Goal: Task Accomplishment & Management: Use online tool/utility

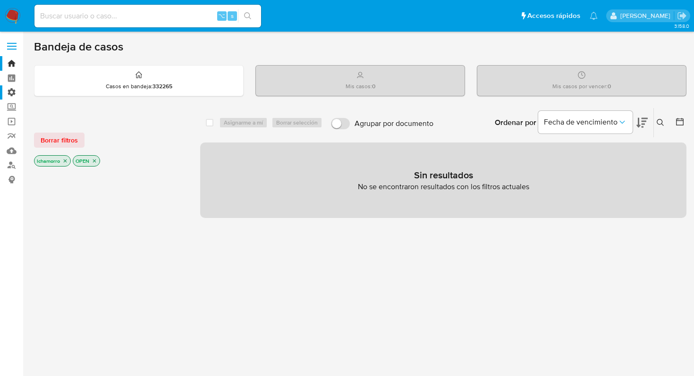
click at [10, 91] on label "Administración" at bounding box center [56, 92] width 112 height 15
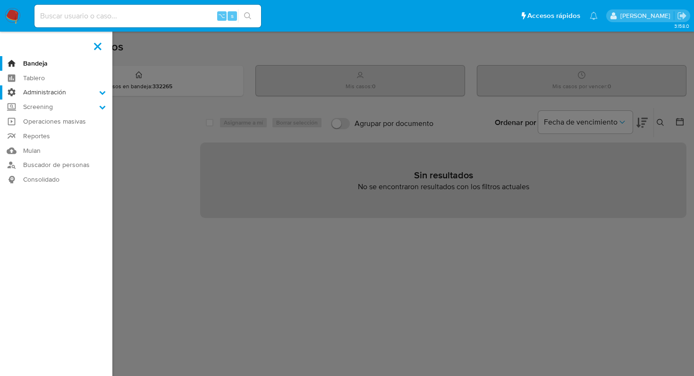
click at [0, 0] on input "Administración" at bounding box center [0, 0] width 0 height 0
click at [36, 107] on link "Reglas" at bounding box center [56, 106] width 112 height 12
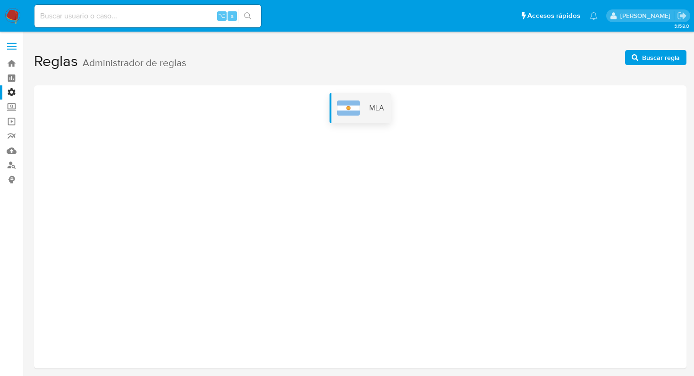
click at [355, 115] on div "MLA" at bounding box center [361, 108] width 62 height 30
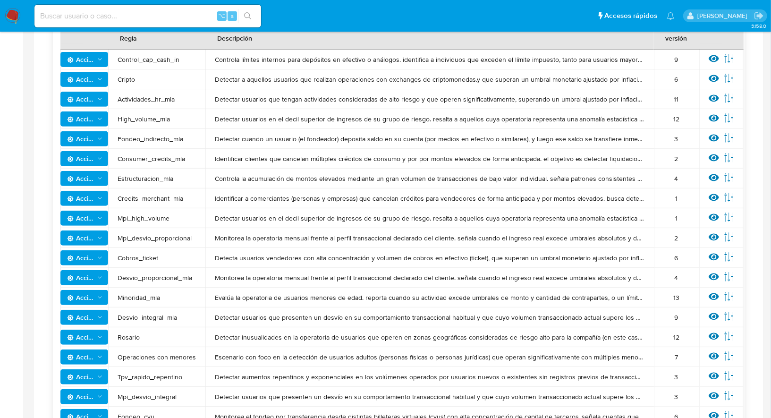
scroll to position [194, 0]
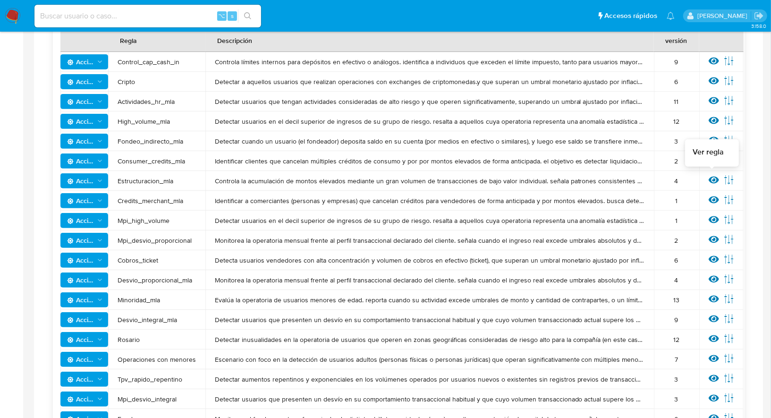
click at [694, 178] on icon at bounding box center [714, 180] width 10 height 10
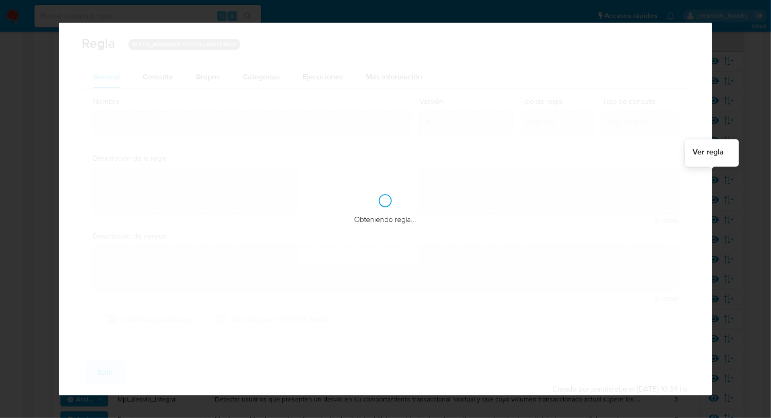
type input "Estructuracion_mla"
type textarea "Controla la acumulación de montos elevados mediante un gran volumen de transacc…"
type textarea "Detectar usuarios que estén concentrando grandes volúmenes de dinero, con grand…"
checkbox input "true"
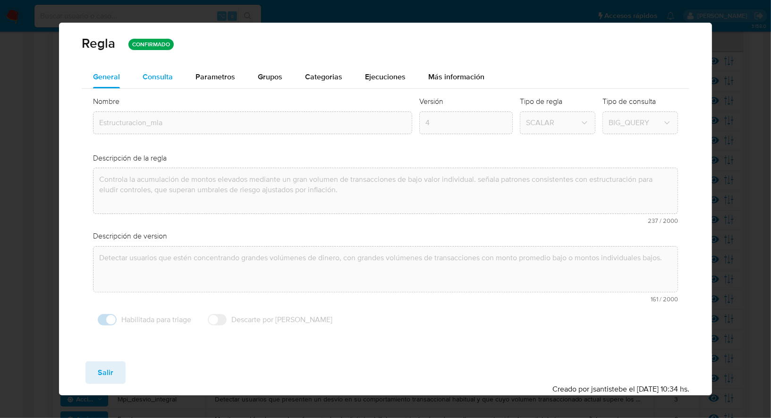
click at [177, 79] on button "Consulta" at bounding box center [157, 77] width 53 height 23
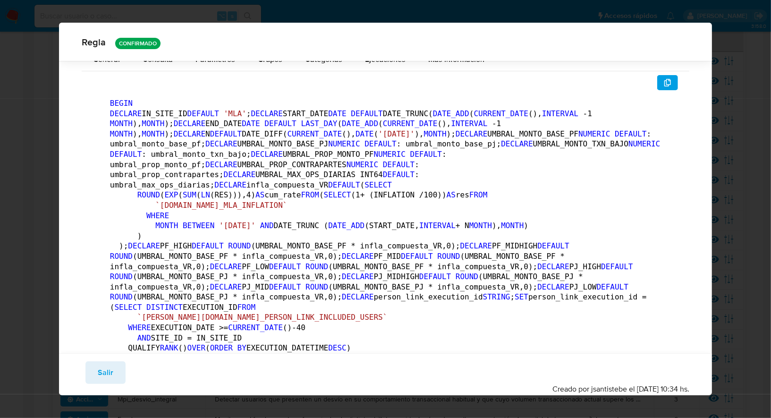
scroll to position [0, 0]
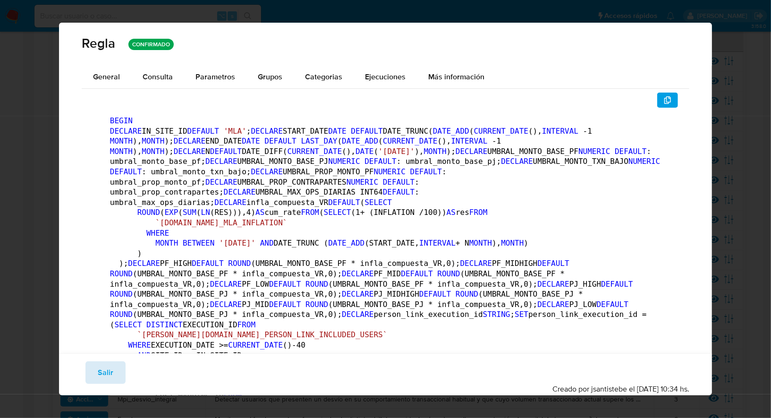
click at [110, 370] on span "Salir" at bounding box center [106, 372] width 16 height 21
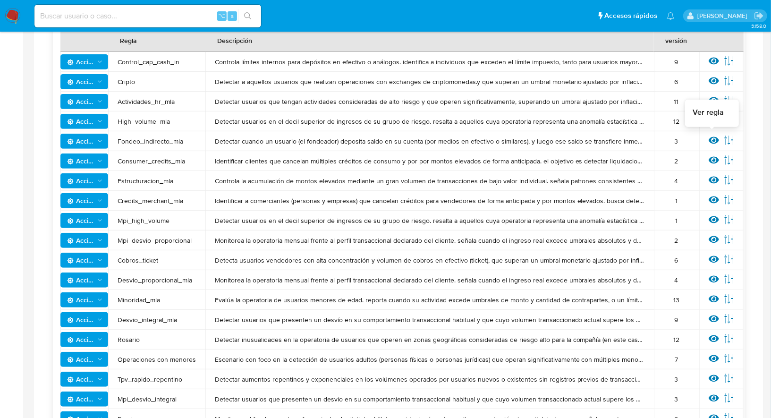
click at [694, 139] on icon at bounding box center [714, 140] width 10 height 10
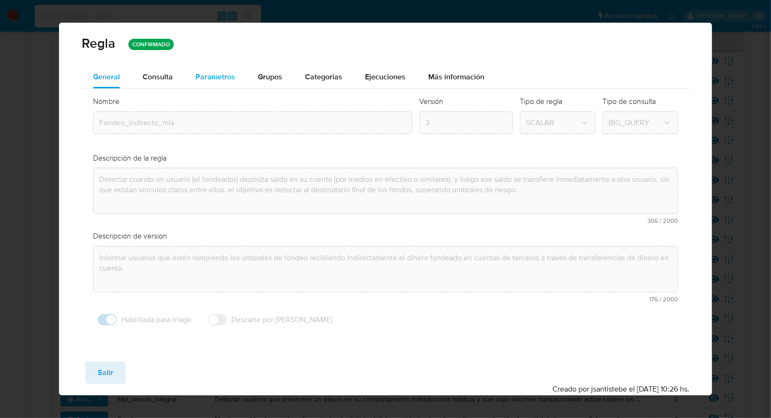
click at [221, 82] on div "Parametros" at bounding box center [215, 77] width 40 height 23
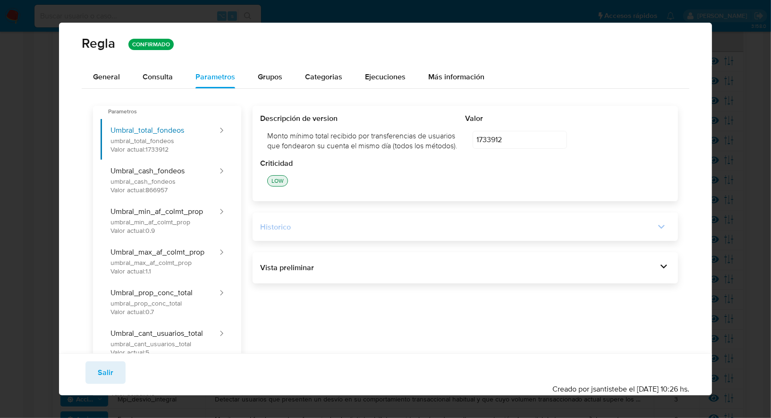
click at [391, 232] on div "Historico" at bounding box center [457, 227] width 395 height 10
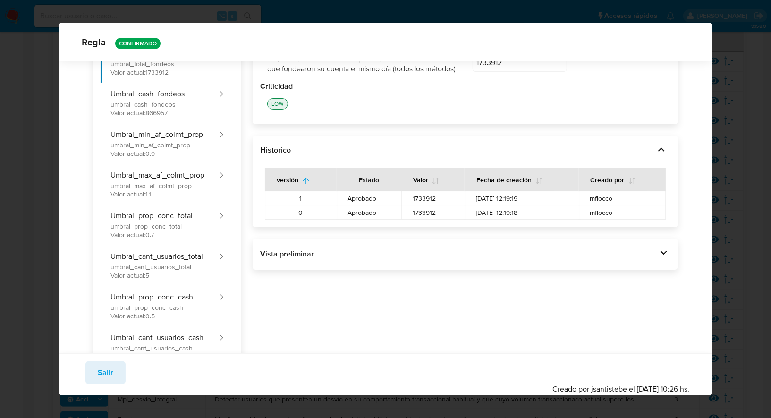
scroll to position [76, 0]
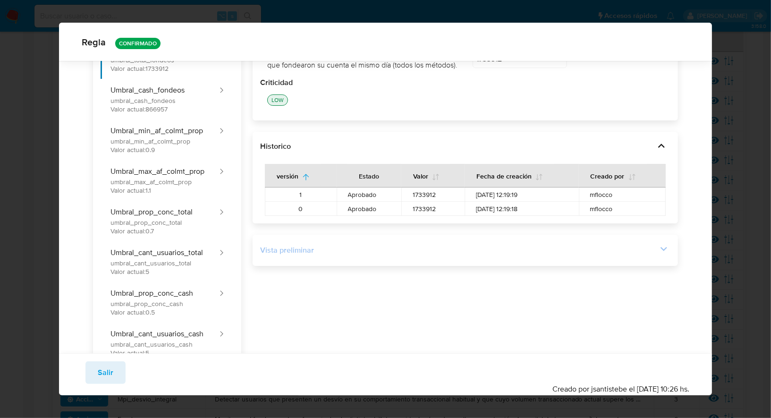
click at [531, 258] on div "Vista preliminar" at bounding box center [465, 250] width 410 height 16
click at [661, 255] on icon at bounding box center [663, 248] width 13 height 13
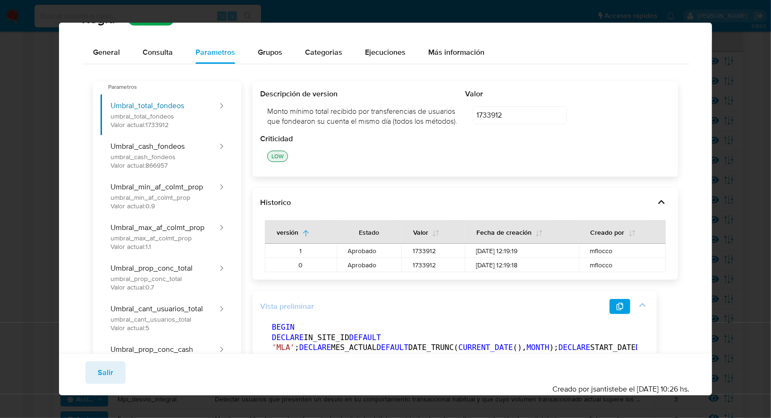
scroll to position [26, 0]
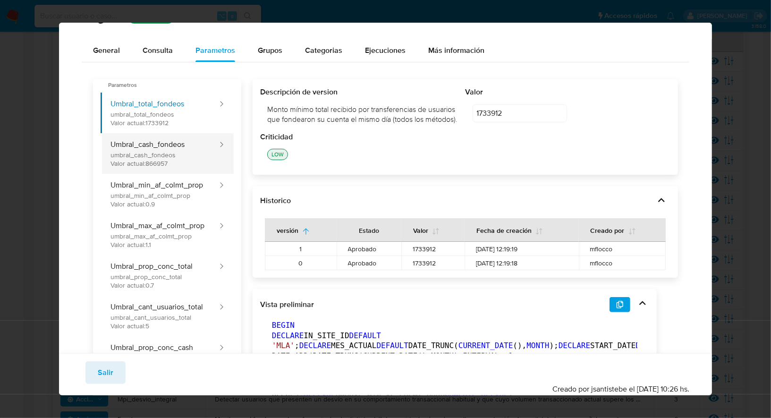
click at [203, 149] on button "Umbral_cash_fondeos umbral_cash_fondeos Valor actual: 866957" at bounding box center [160, 153] width 118 height 41
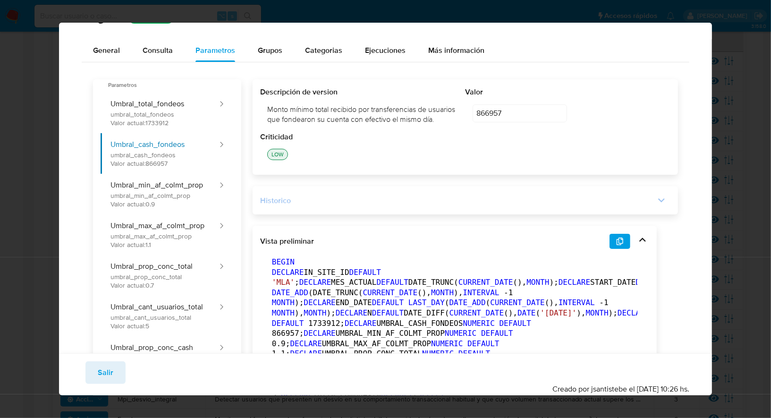
click at [386, 206] on div "Historico" at bounding box center [457, 200] width 395 height 10
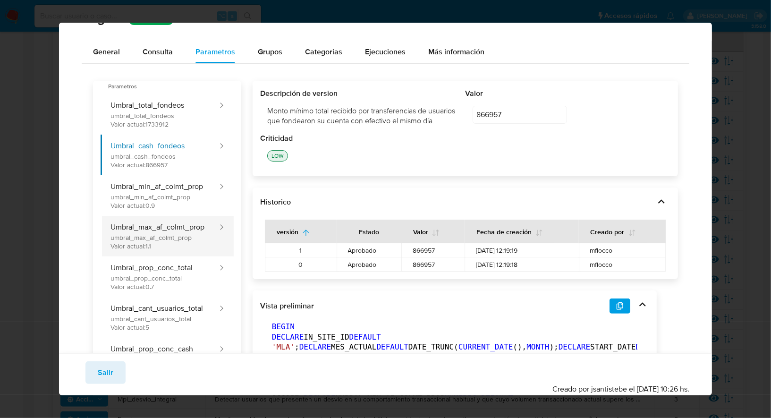
scroll to position [0, 0]
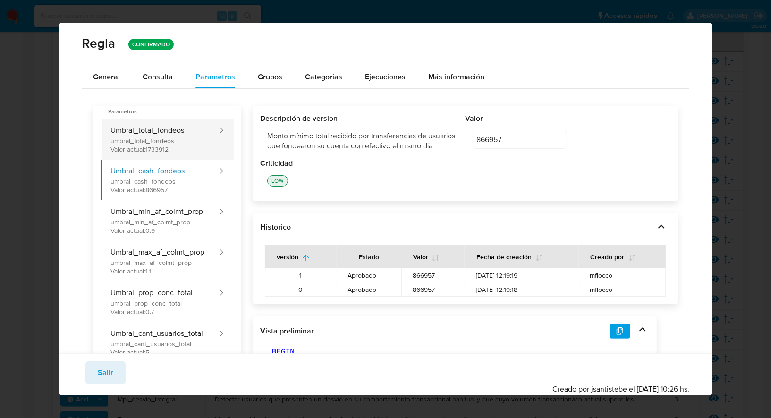
click at [195, 147] on button "Umbral_total_fondeos umbral_total_fondeos Valor actual: 1733912" at bounding box center [160, 139] width 118 height 41
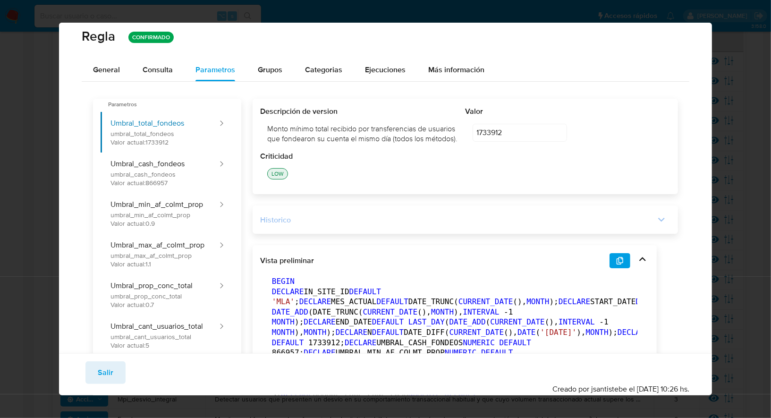
scroll to position [8, 0]
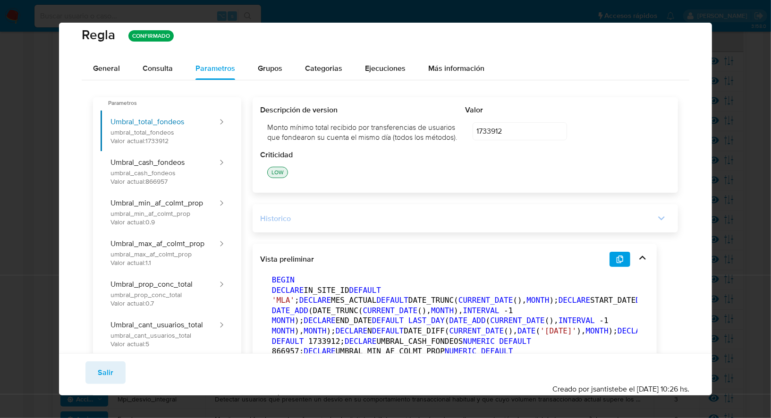
click at [365, 224] on div "Historico" at bounding box center [457, 218] width 395 height 10
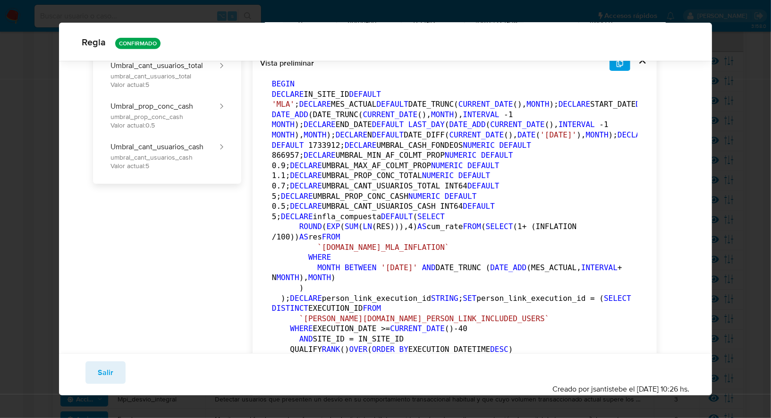
scroll to position [0, 0]
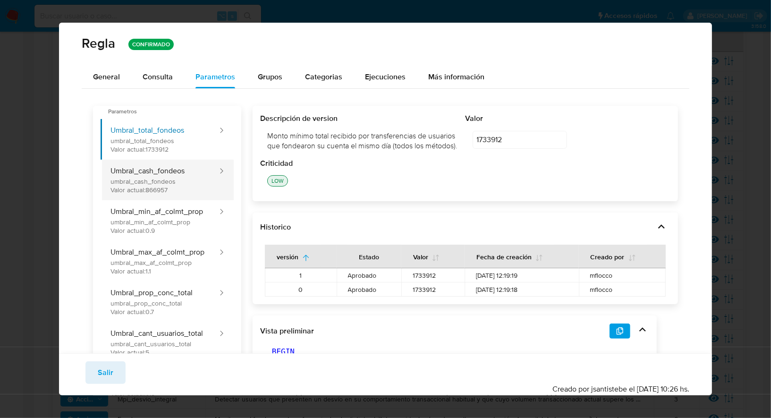
click at [193, 189] on button "Umbral_cash_fondeos umbral_cash_fondeos Valor actual: 866957" at bounding box center [160, 180] width 118 height 41
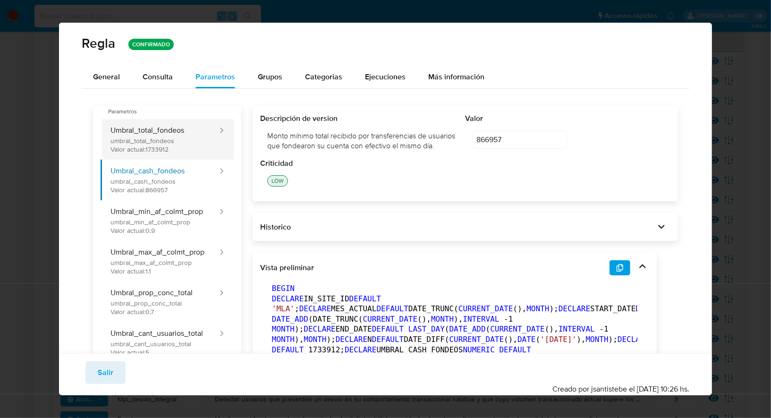
click at [195, 139] on button "Umbral_total_fondeos umbral_total_fondeos Valor actual: 1733912" at bounding box center [160, 139] width 118 height 41
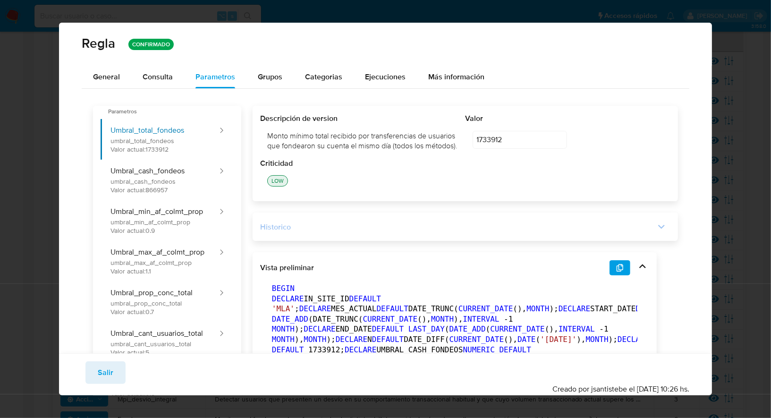
click at [355, 232] on div "Historico" at bounding box center [457, 227] width 395 height 10
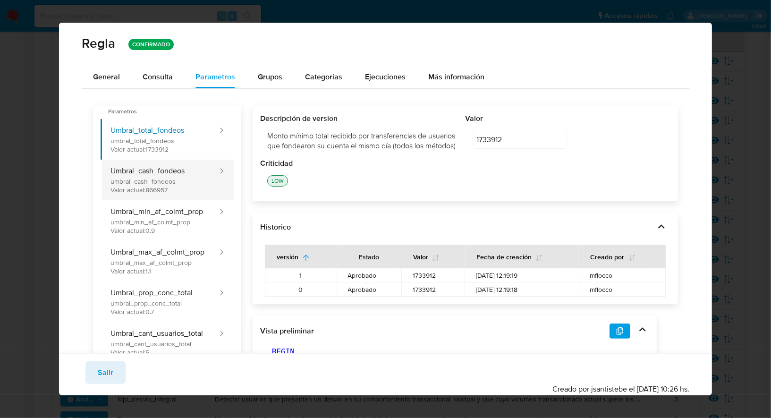
click at [196, 193] on button "Umbral_cash_fondeos umbral_cash_fondeos Valor actual: 866957" at bounding box center [160, 180] width 118 height 41
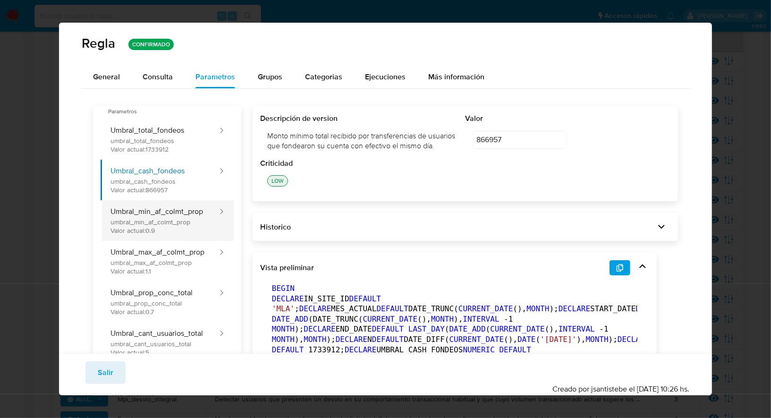
click at [194, 225] on button "Umbral_min_af_colmt_prop umbral_min_af_colmt_prop Valor actual: 0.9" at bounding box center [160, 220] width 118 height 41
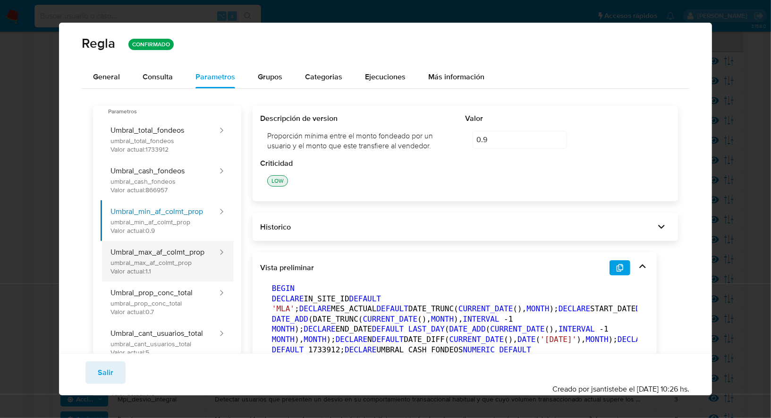
click at [194, 259] on button "Umbral_max_af_colmt_prop umbral_max_af_colmt_prop Valor actual: 1.1" at bounding box center [160, 261] width 118 height 41
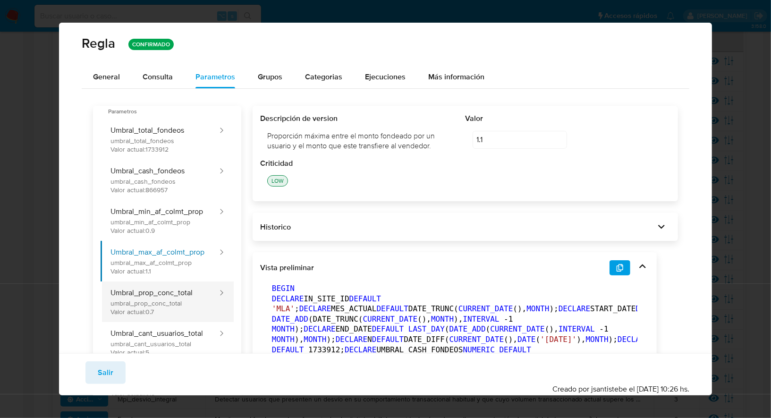
click at [193, 293] on button "Umbral_prop_conc_total umbral_prop_conc_total Valor actual: 0.7" at bounding box center [160, 301] width 118 height 41
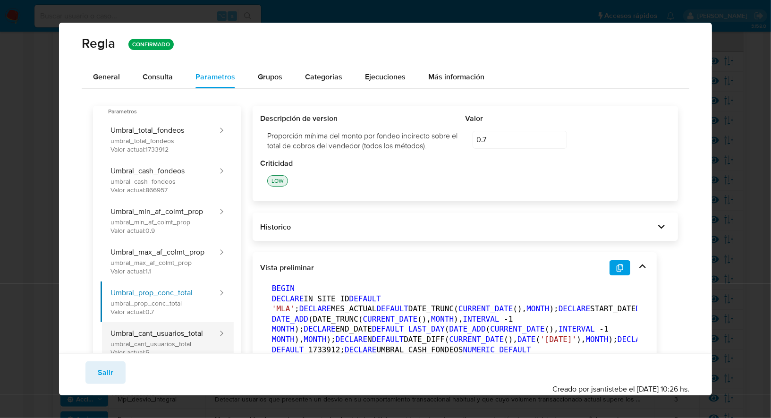
click at [190, 324] on button "Umbral_cant_usuarios_total umbral_cant_usuarios_total Valor actual: 5" at bounding box center [160, 342] width 118 height 41
type input "5"
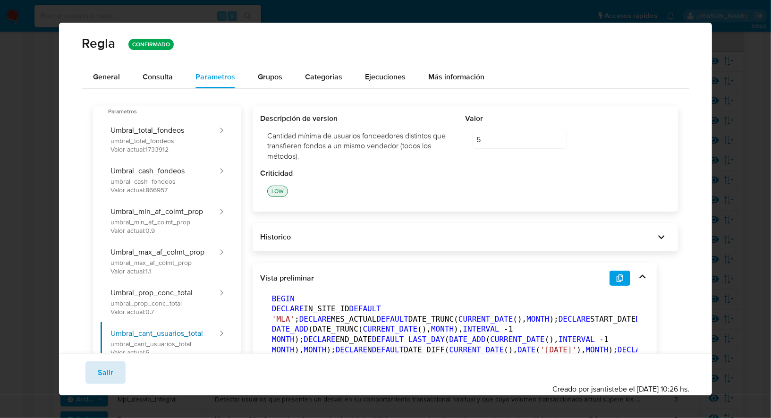
click at [114, 373] on button "Salir" at bounding box center [105, 372] width 40 height 23
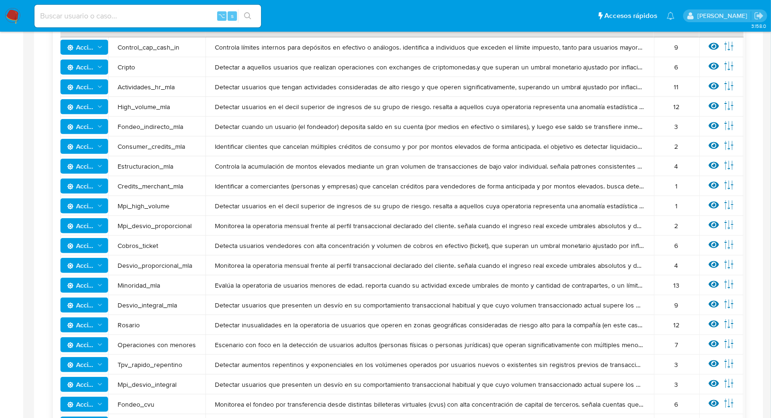
scroll to position [222, 0]
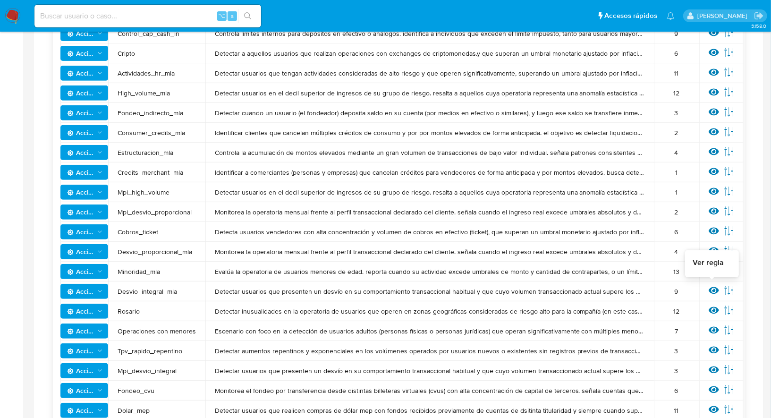
click at [694, 291] on icon at bounding box center [714, 290] width 10 height 10
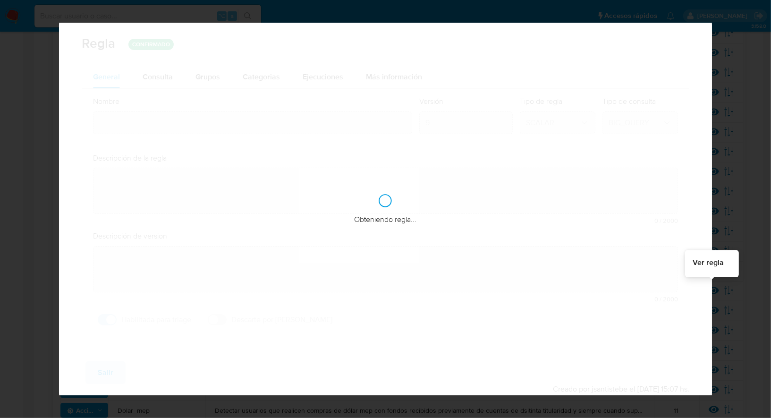
type input "Desvio_integral_mla"
type textarea "Detectar usuarios que presenten un desvío en su comportamiento transaccional ha…"
type textarea "Detectar usuarios que tengan comportamiento sospechoso, que superen la restricc…"
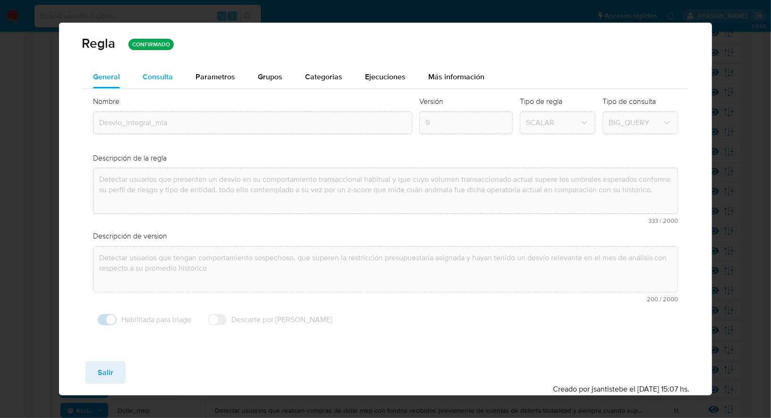
click at [168, 81] on span "Consulta" at bounding box center [158, 76] width 30 height 11
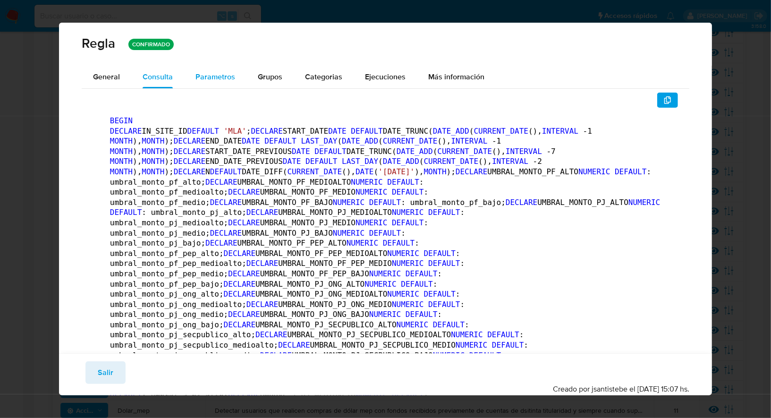
click at [199, 76] on span "Parametros" at bounding box center [215, 76] width 40 height 11
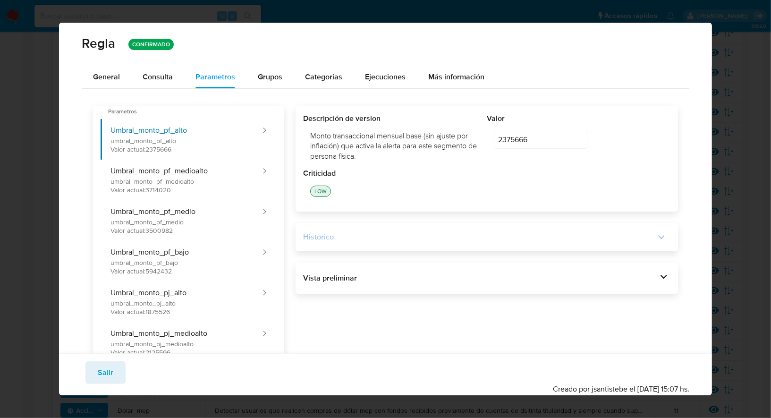
click at [428, 233] on div "Historico" at bounding box center [479, 237] width 352 height 10
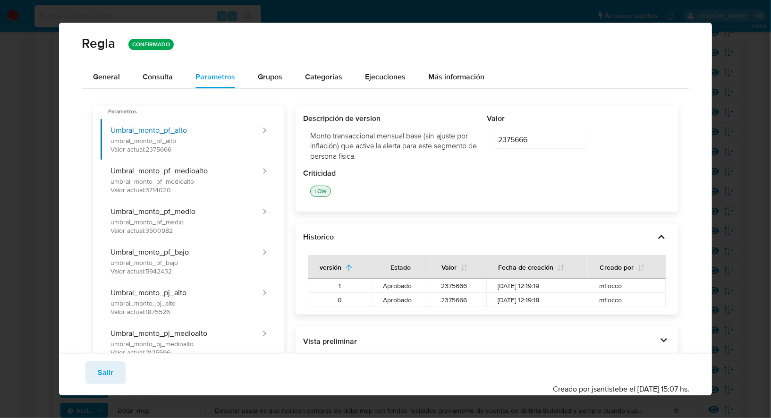
scroll to position [29, 0]
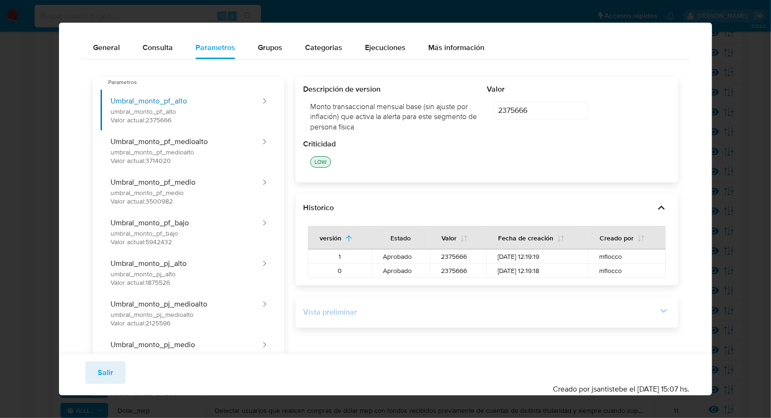
click at [503, 317] on div "Vista preliminar" at bounding box center [486, 312] width 367 height 16
click at [573, 310] on div "Vista preliminar" at bounding box center [480, 312] width 354 height 10
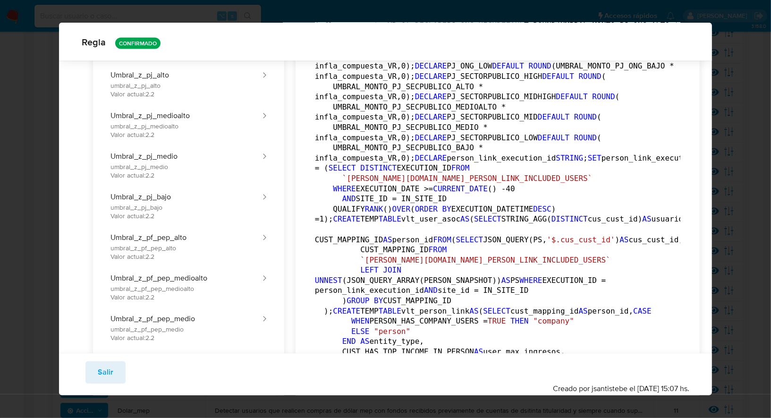
scroll to position [0, 0]
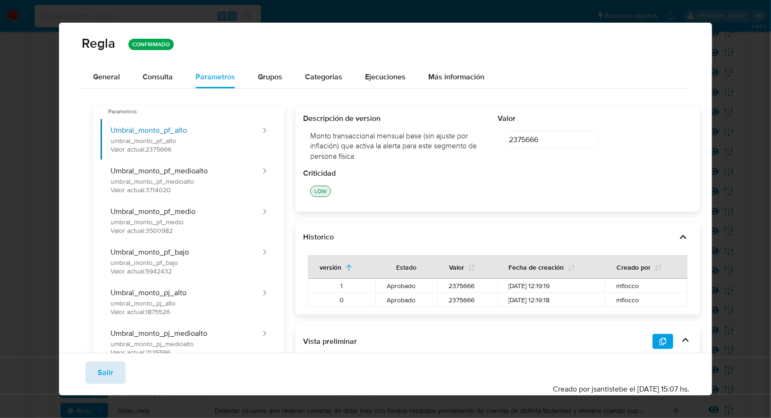
click at [114, 368] on button "Salir" at bounding box center [105, 372] width 40 height 23
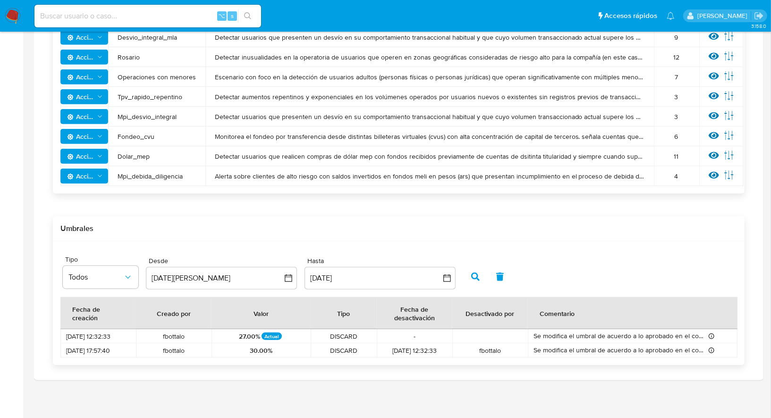
scroll to position [477, 0]
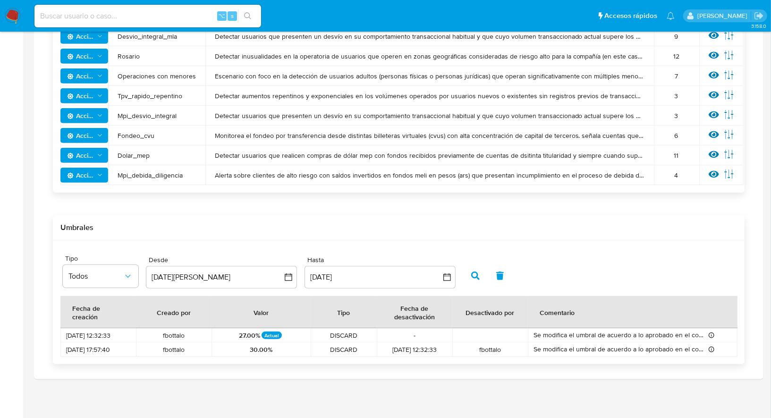
click at [472, 268] on span "button" at bounding box center [475, 276] width 8 height 16
click at [111, 263] on div "Tipo Todos" at bounding box center [101, 271] width 76 height 33
click at [111, 269] on button "Todos" at bounding box center [101, 276] width 76 height 23
click at [111, 269] on div "Todos" at bounding box center [95, 275] width 55 height 23
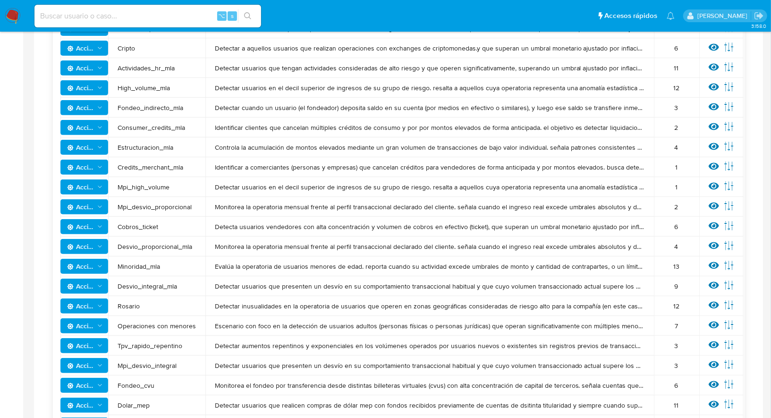
scroll to position [0, 0]
